Goal: Task Accomplishment & Management: Manage account settings

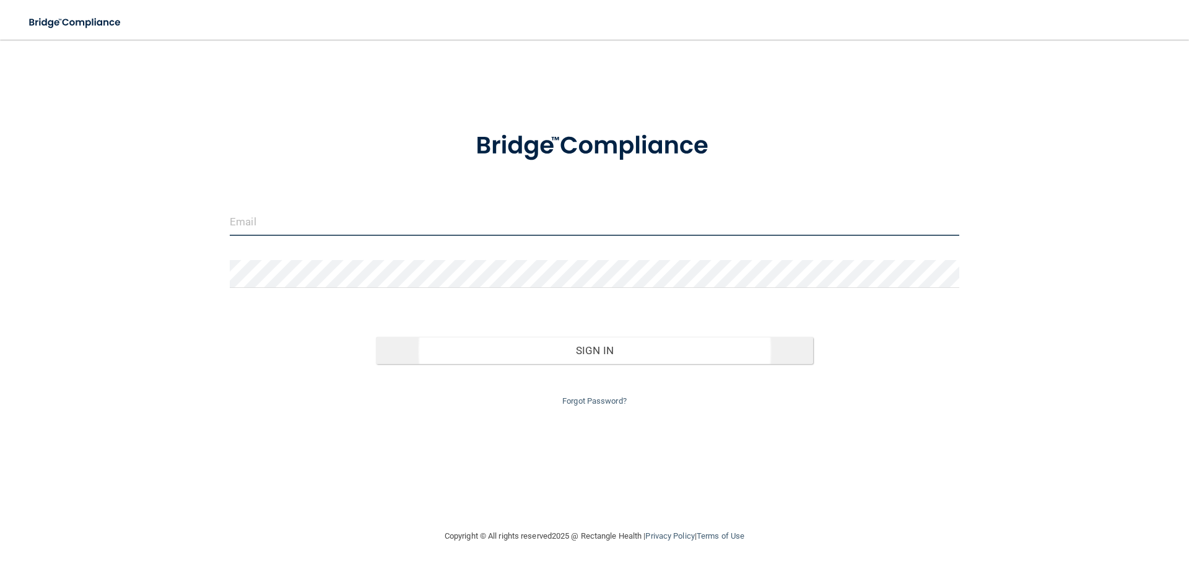
type input "[EMAIL_ADDRESS][DOMAIN_NAME]"
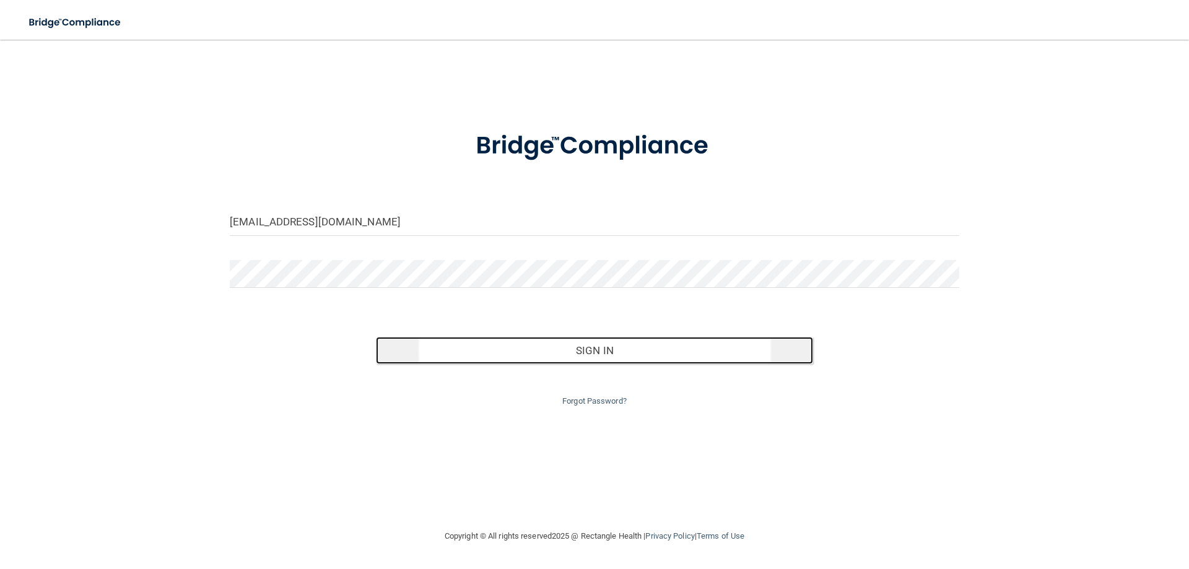
click at [530, 352] on button "Sign In" at bounding box center [595, 350] width 438 height 27
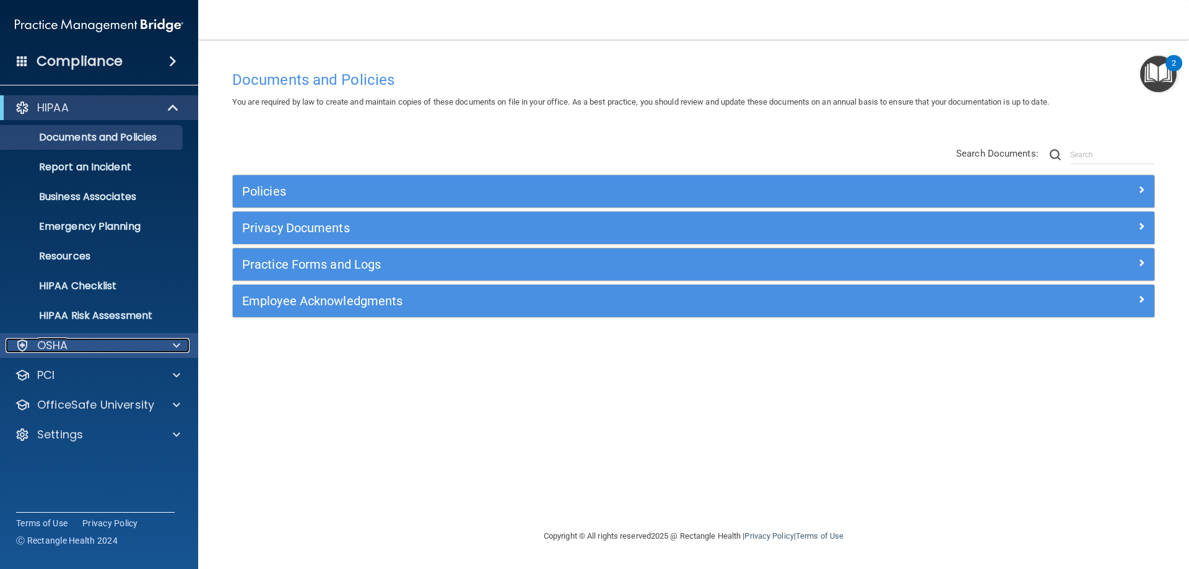
click at [61, 348] on p "OSHA" at bounding box center [52, 345] width 31 height 15
click at [62, 348] on p "OSHA" at bounding box center [52, 345] width 31 height 15
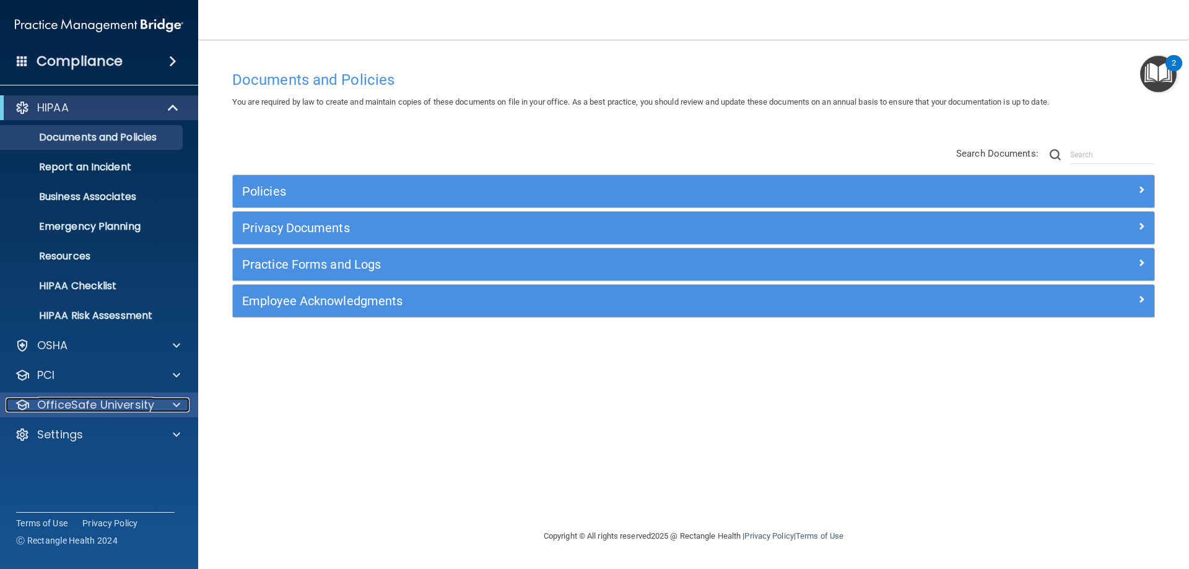
click at [89, 409] on p "OfficeSafe University" at bounding box center [95, 405] width 117 height 15
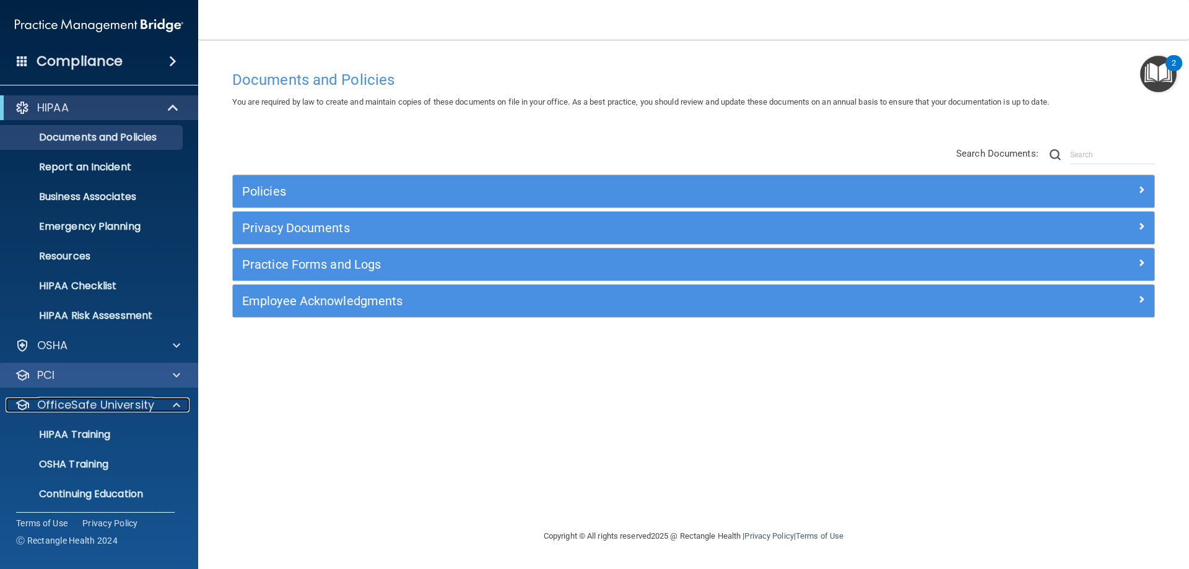
scroll to position [34, 0]
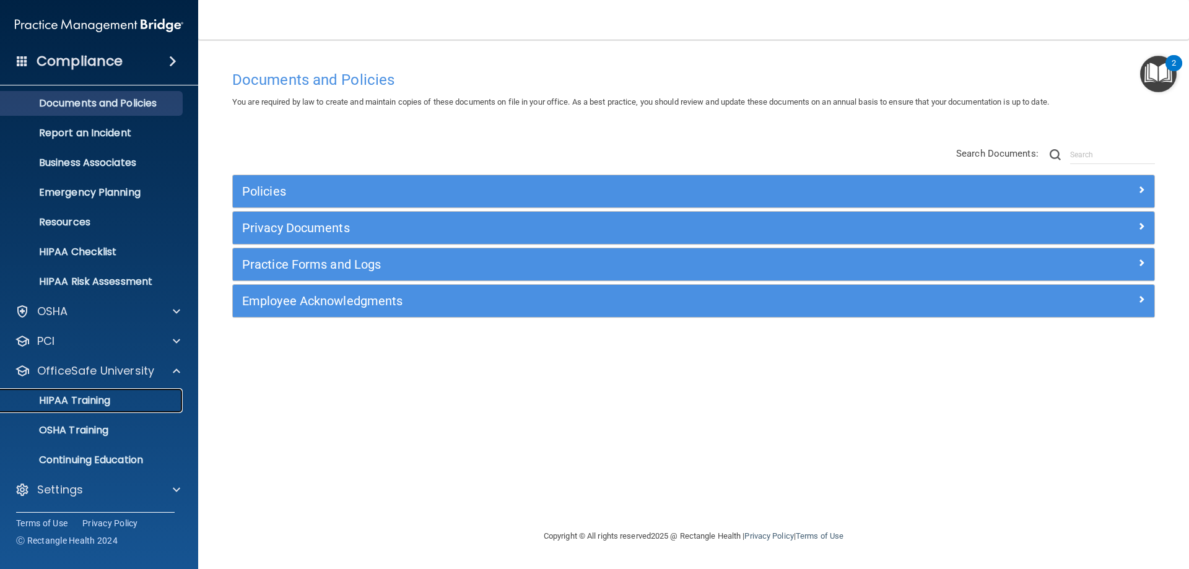
click at [82, 398] on p "HIPAA Training" at bounding box center [59, 401] width 102 height 12
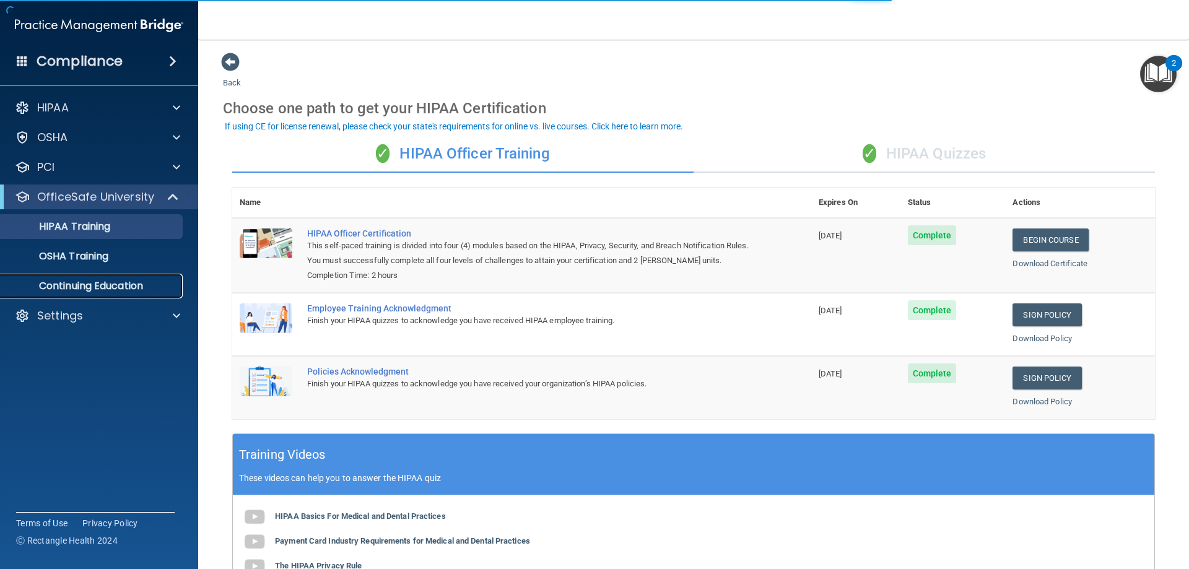
click at [138, 282] on p "Continuing Education" at bounding box center [92, 286] width 169 height 12
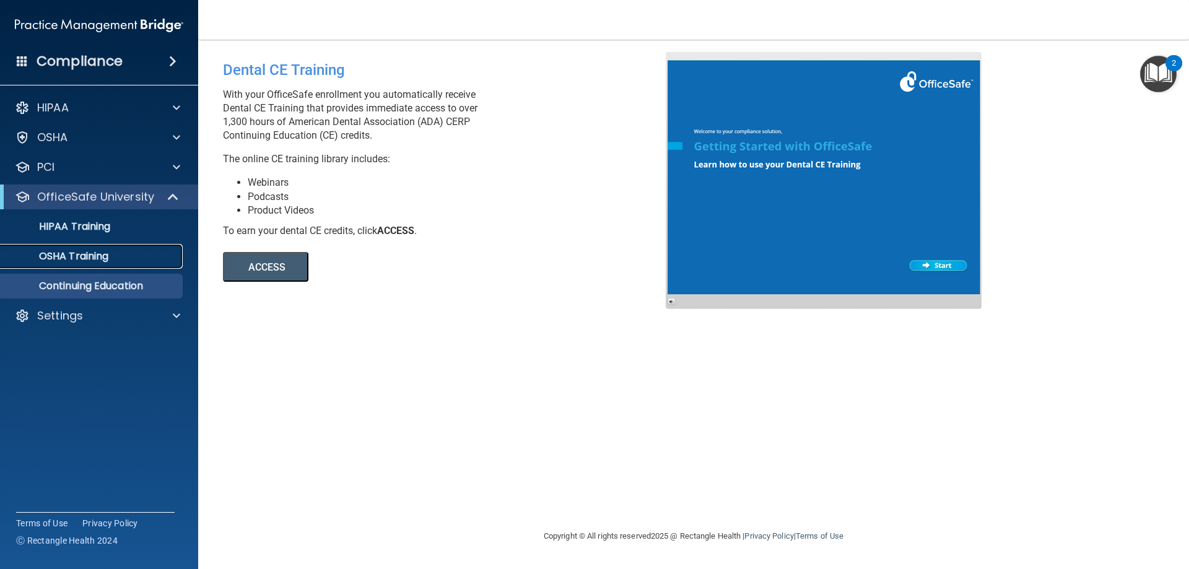
click at [103, 250] on p "OSHA Training" at bounding box center [58, 256] width 100 height 12
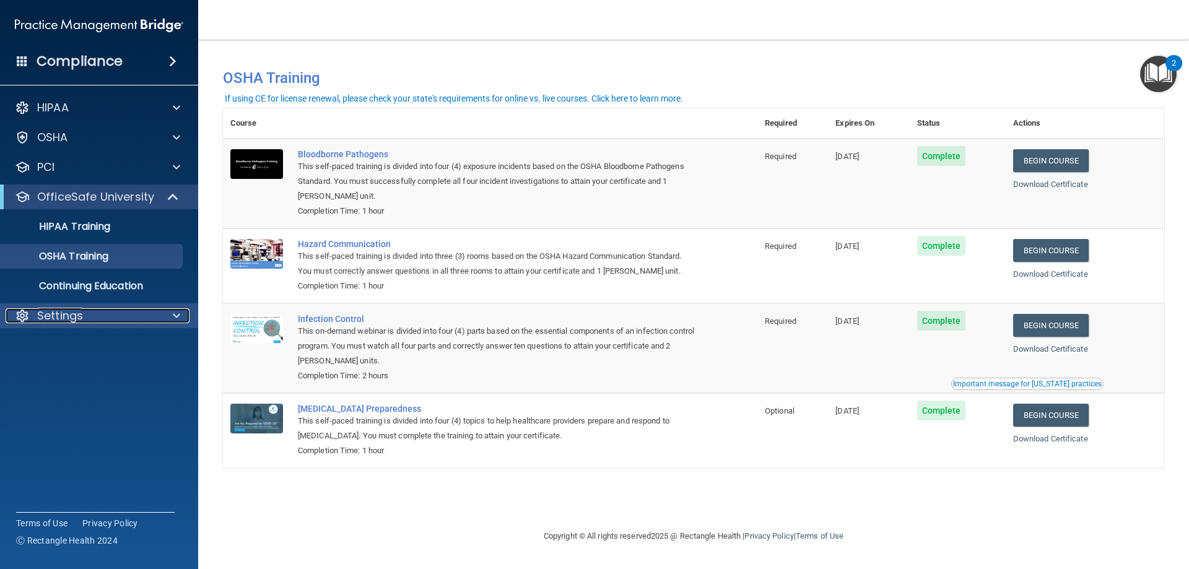
click at [91, 318] on div "Settings" at bounding box center [83, 315] width 154 height 15
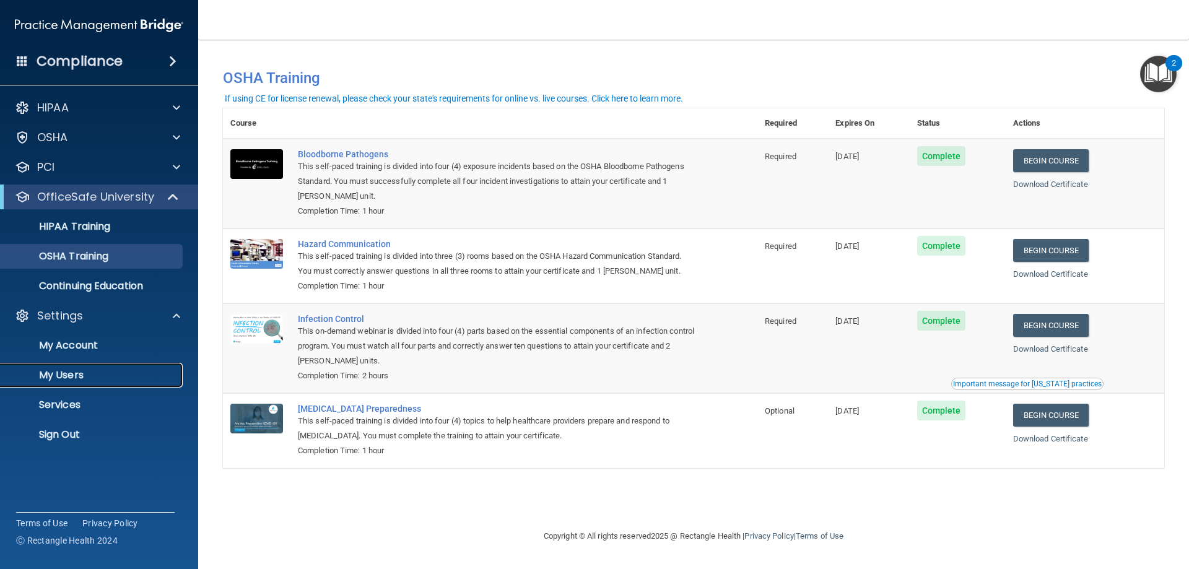
click at [77, 372] on p "My Users" at bounding box center [92, 375] width 169 height 12
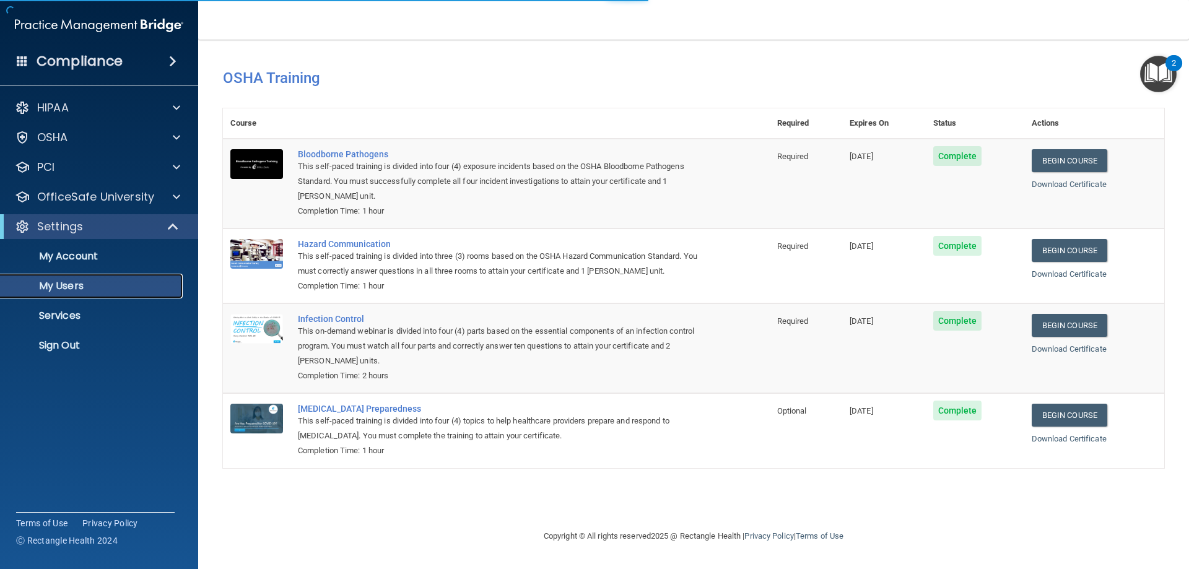
select select "20"
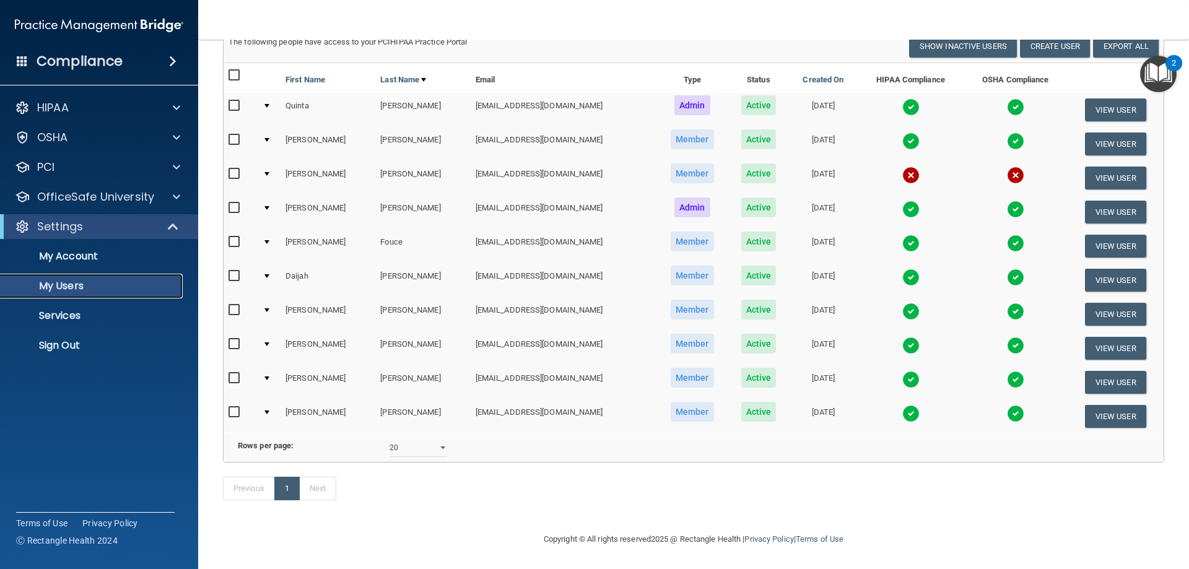
scroll to position [53, 0]
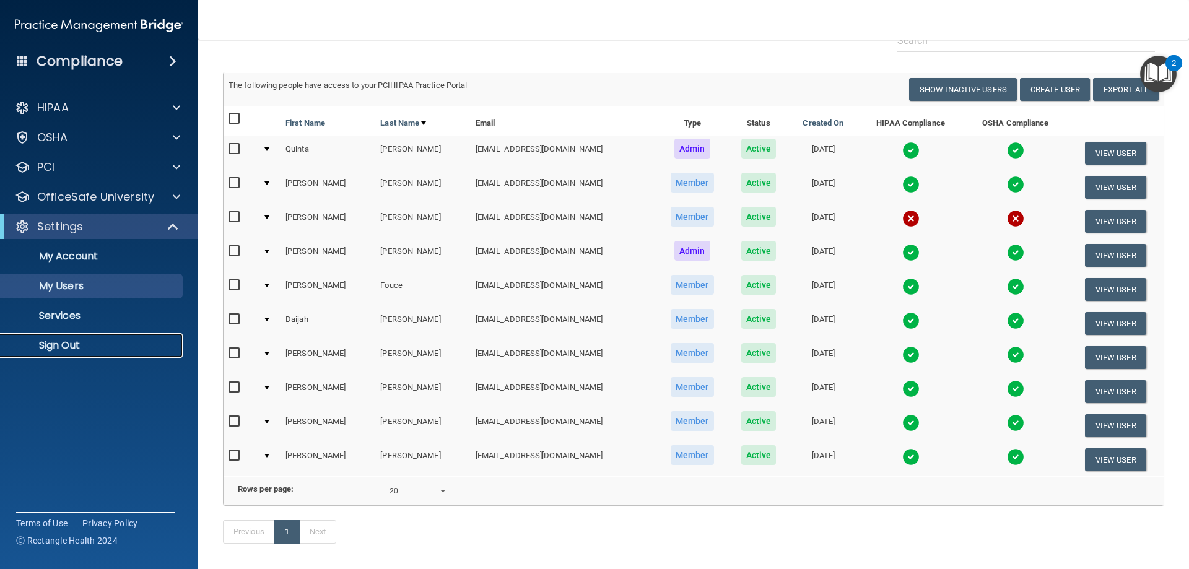
click at [63, 339] on p "Sign Out" at bounding box center [92, 345] width 169 height 12
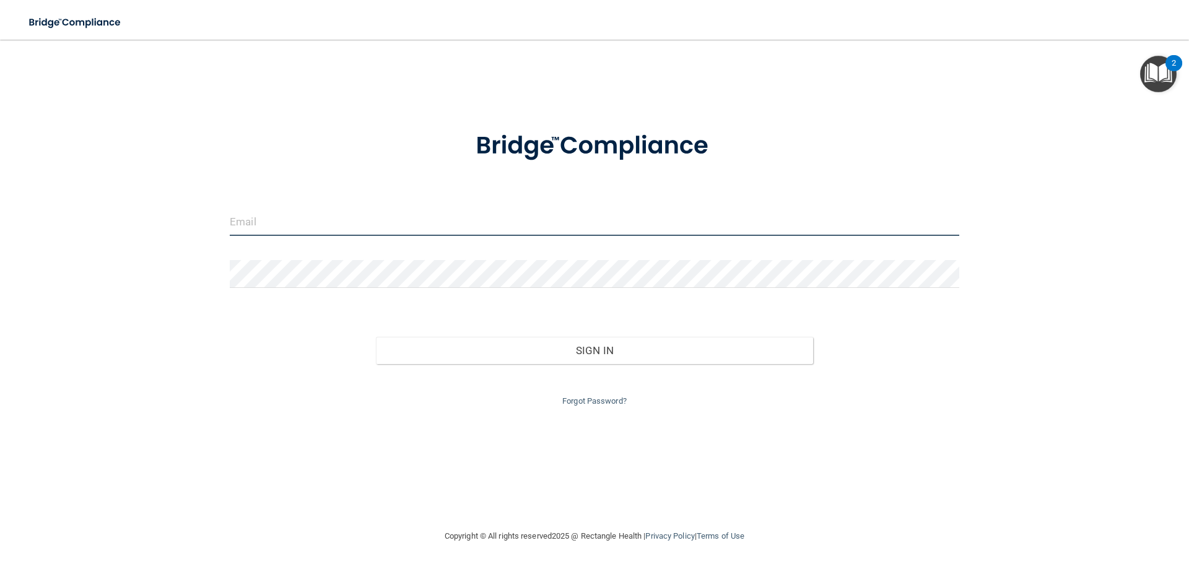
type input "[EMAIL_ADDRESS][DOMAIN_NAME]"
